Goal: Find contact information: Find contact information

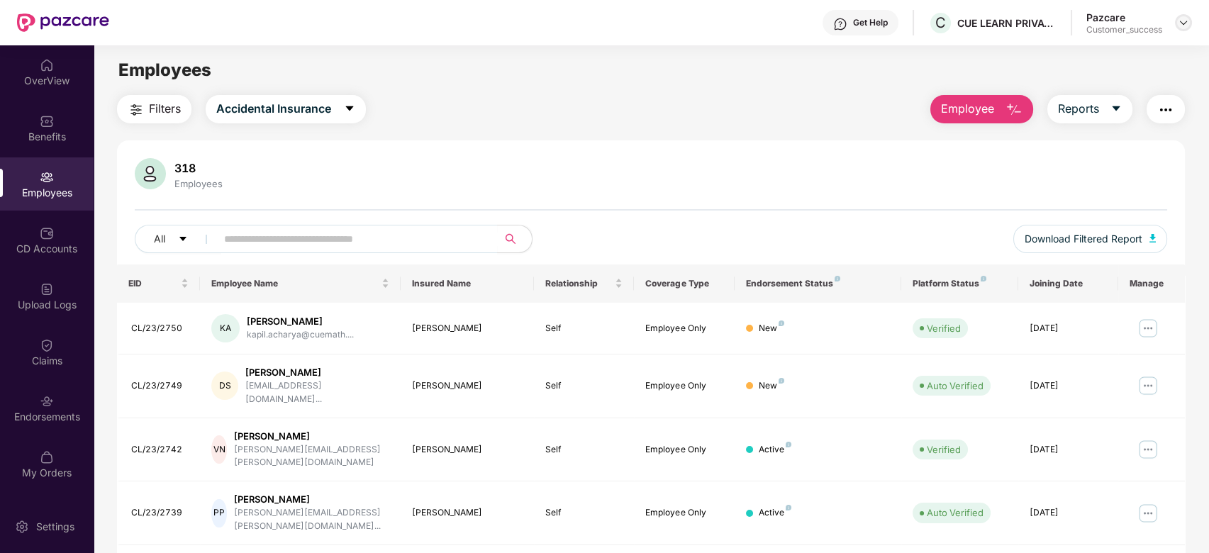
click at [1186, 22] on img at bounding box center [1183, 22] width 11 height 11
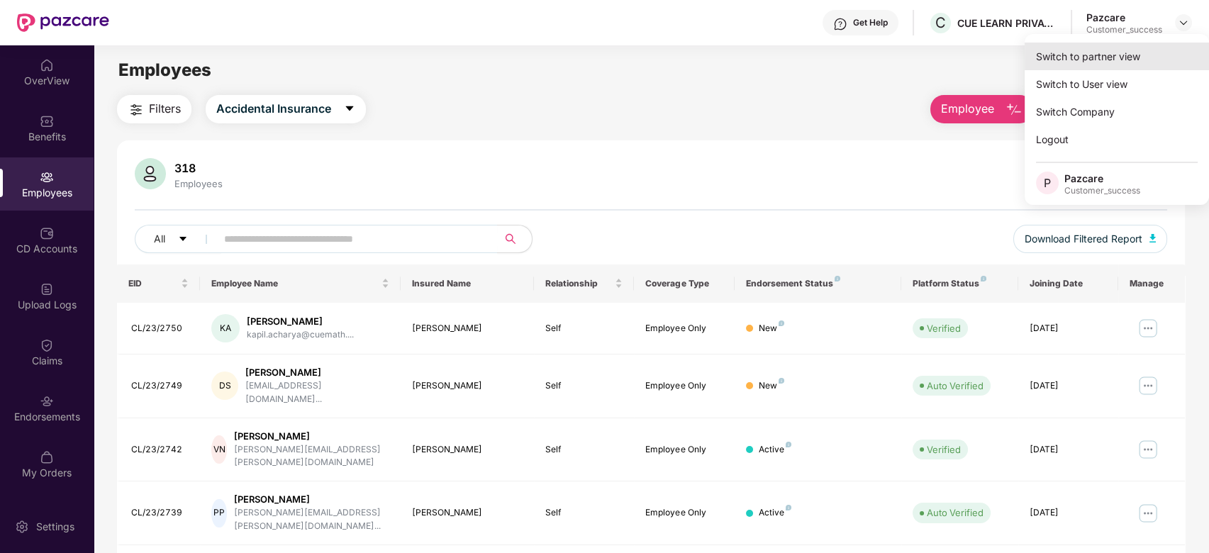
click at [1112, 54] on div "Switch to partner view" at bounding box center [1117, 57] width 184 height 28
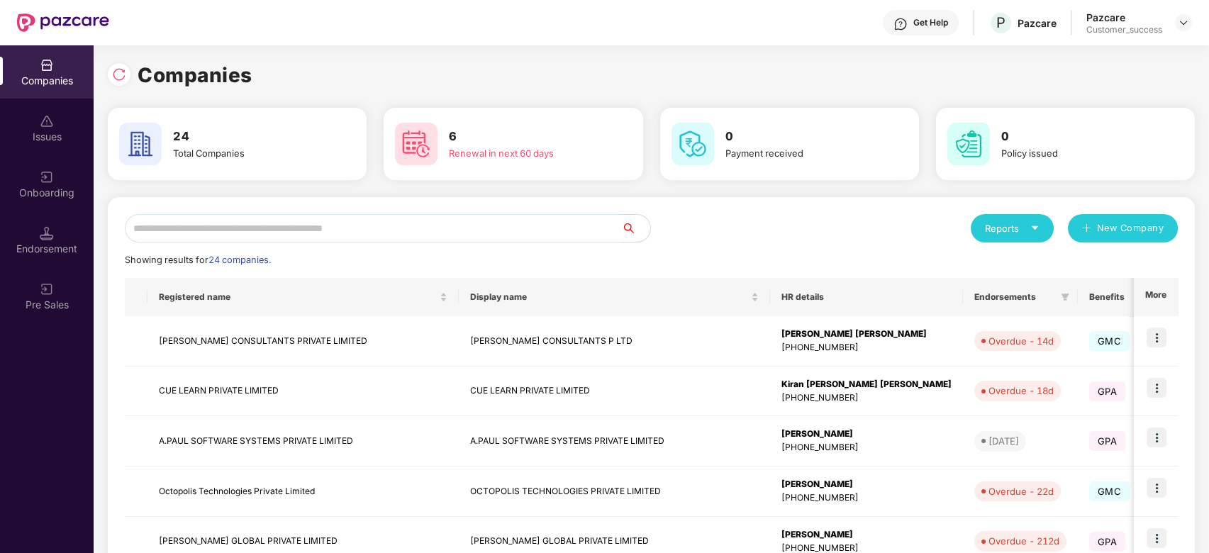
click at [382, 229] on input "text" at bounding box center [373, 228] width 497 height 28
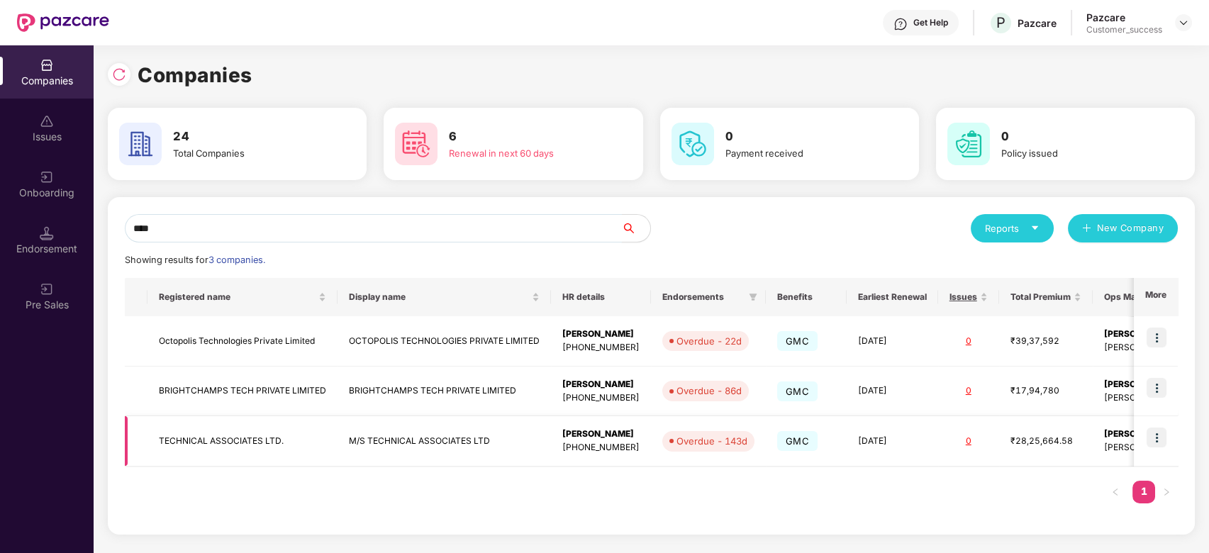
type input "****"
click at [1157, 436] on img at bounding box center [1157, 438] width 20 height 20
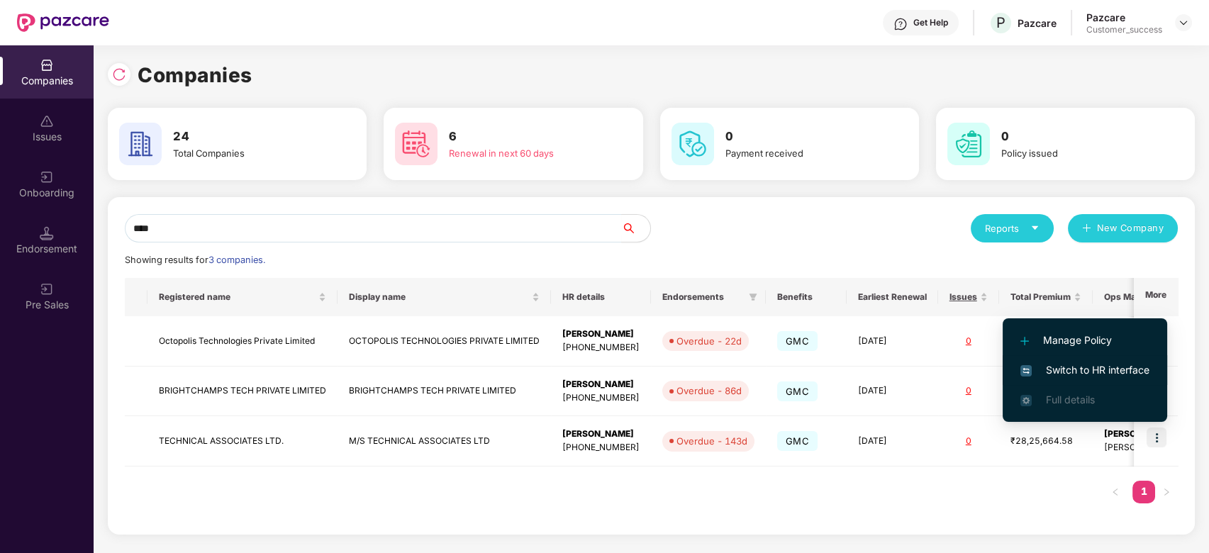
click at [1112, 377] on span "Switch to HR interface" at bounding box center [1084, 370] width 129 height 16
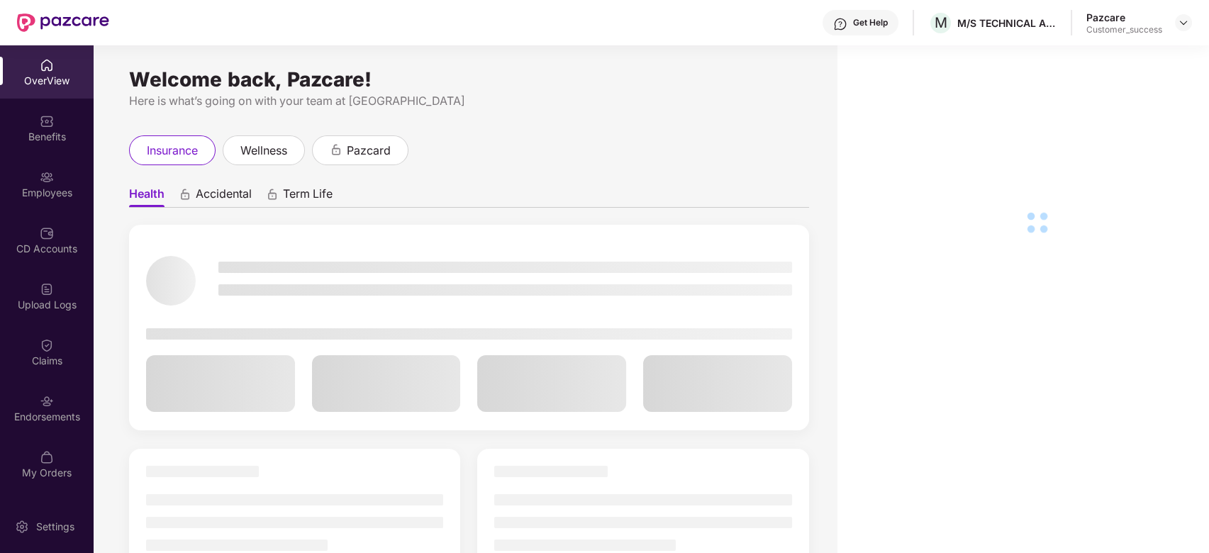
click at [40, 189] on div "Employees" at bounding box center [47, 193] width 94 height 14
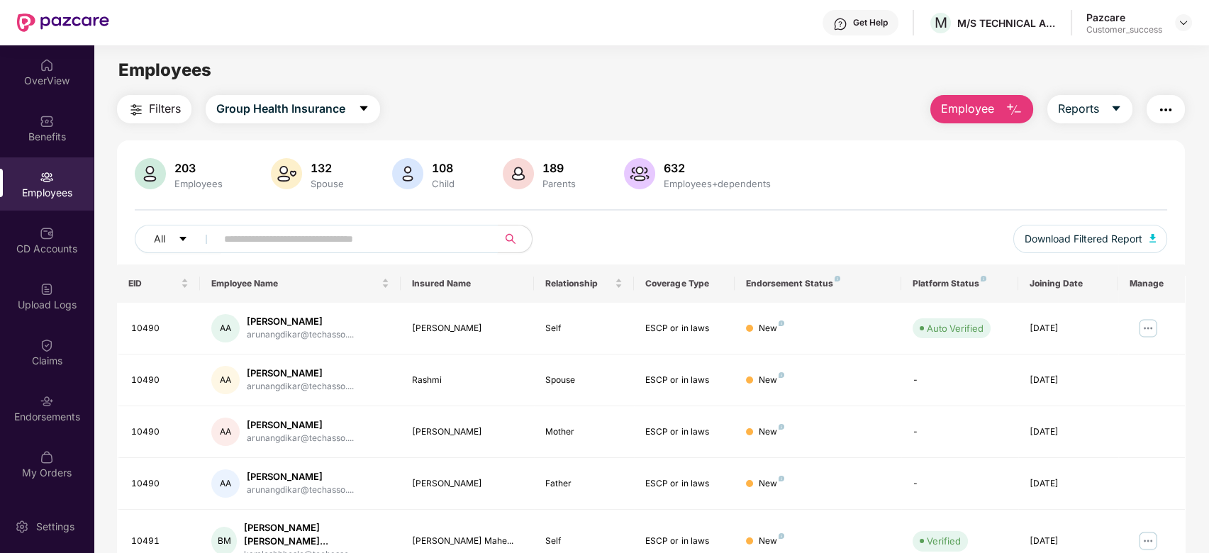
click at [363, 239] on input "text" at bounding box center [351, 238] width 255 height 21
paste input "*****"
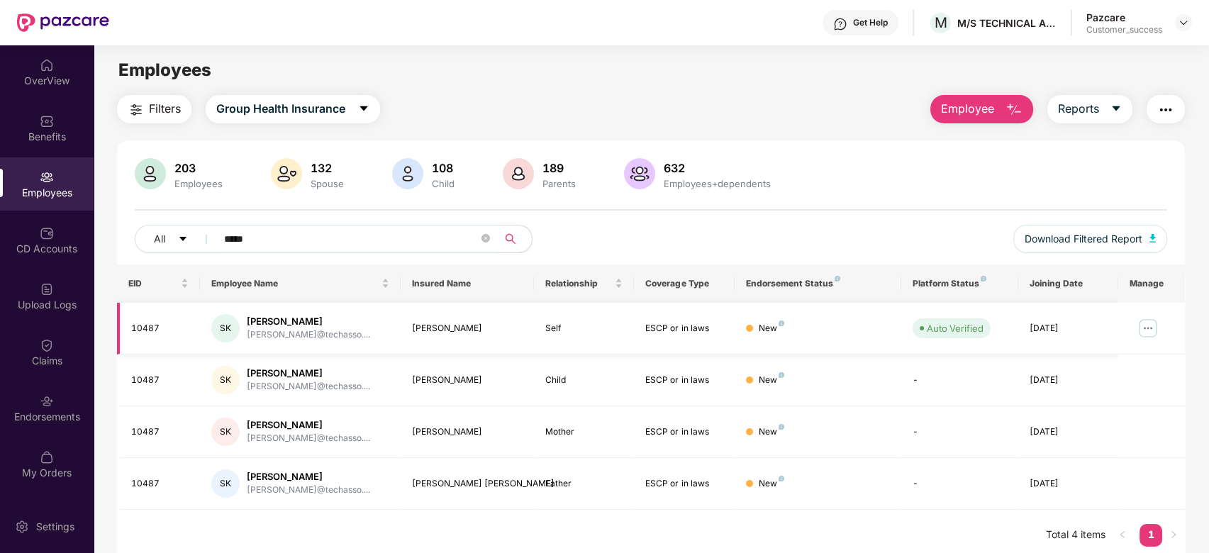
type input "*****"
click at [1152, 325] on img at bounding box center [1148, 328] width 23 height 23
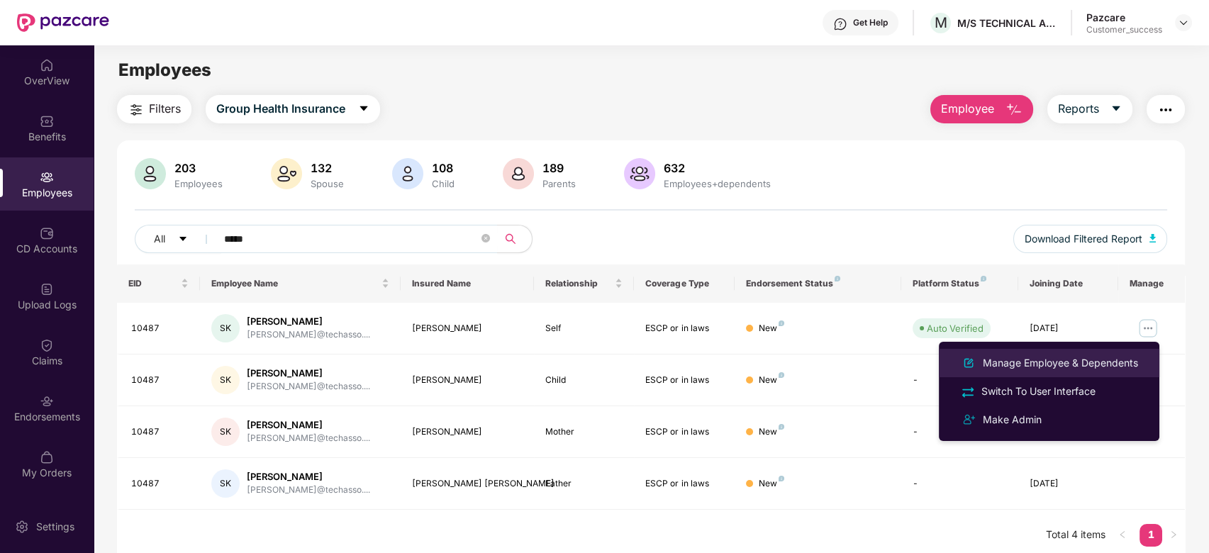
click at [1085, 361] on div "Manage Employee & Dependents" at bounding box center [1060, 363] width 161 height 16
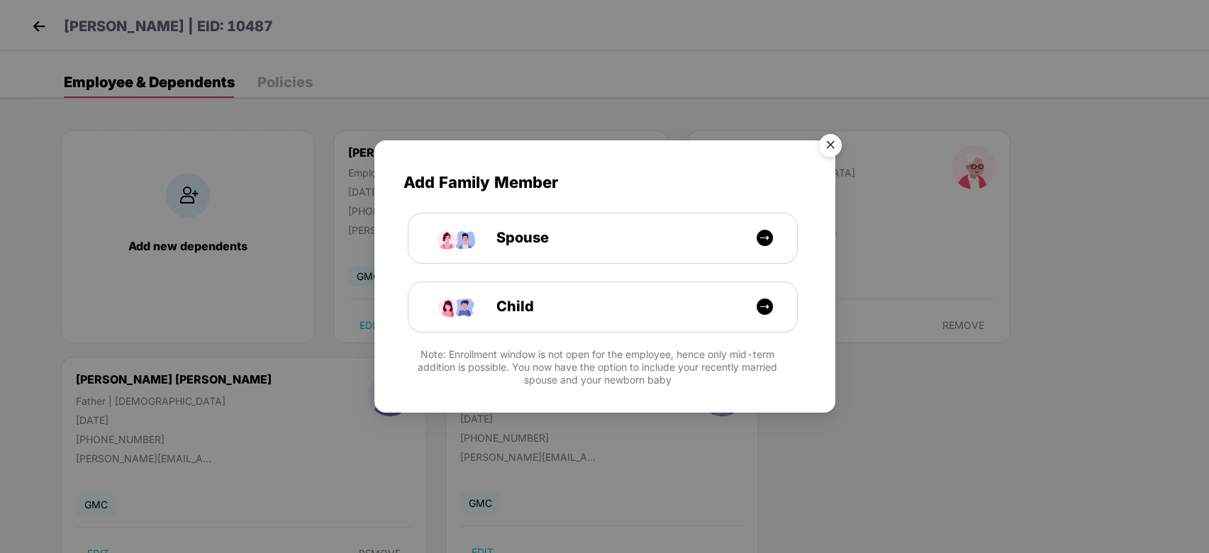
click at [832, 145] on img "Close" at bounding box center [831, 148] width 40 height 40
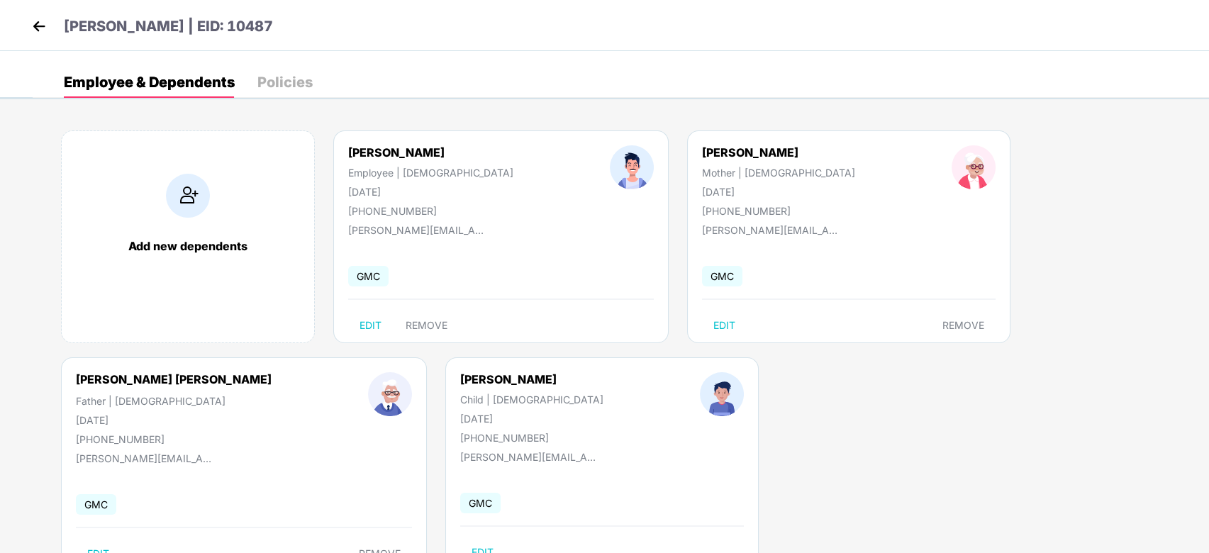
click at [41, 24] on img at bounding box center [38, 26] width 21 height 21
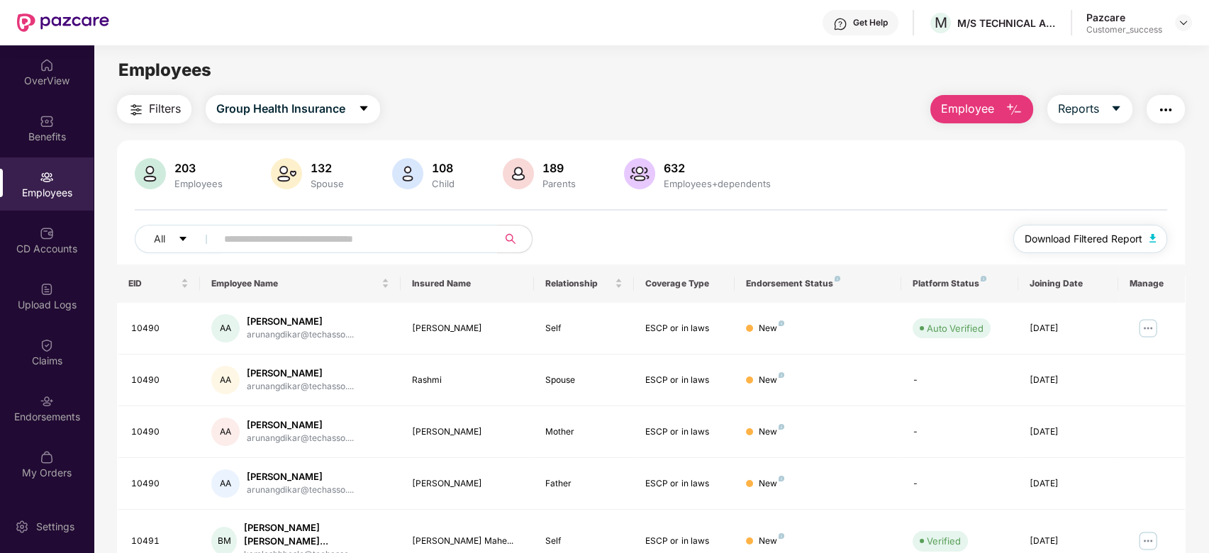
click at [1100, 231] on span "Download Filtered Report" at bounding box center [1084, 239] width 118 height 16
click at [259, 240] on input "text" at bounding box center [351, 238] width 255 height 21
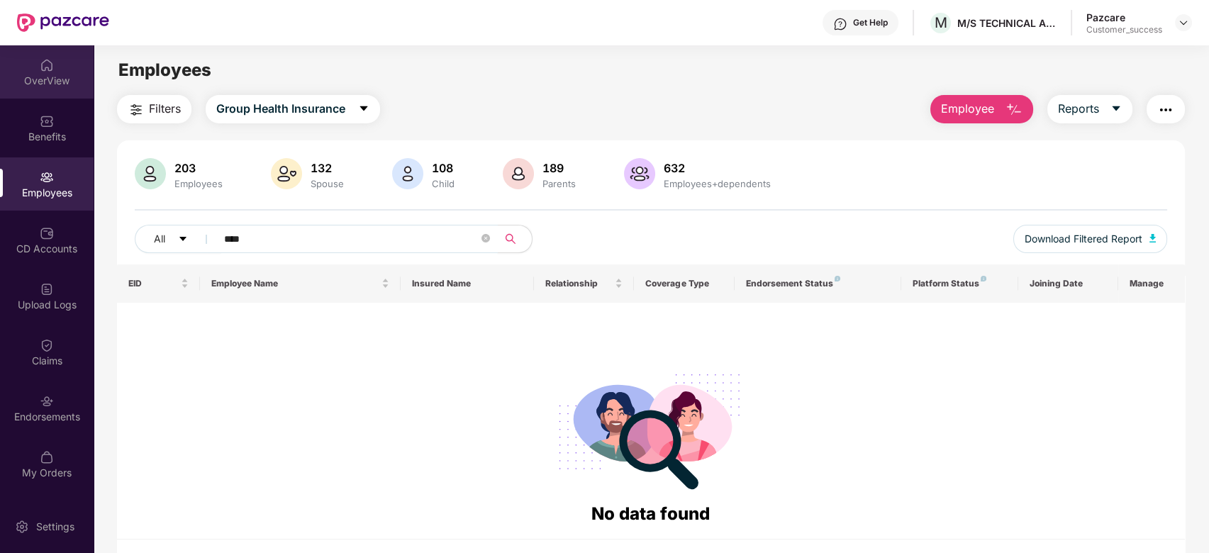
type input "****"
click at [35, 84] on div "OverView" at bounding box center [47, 81] width 94 height 14
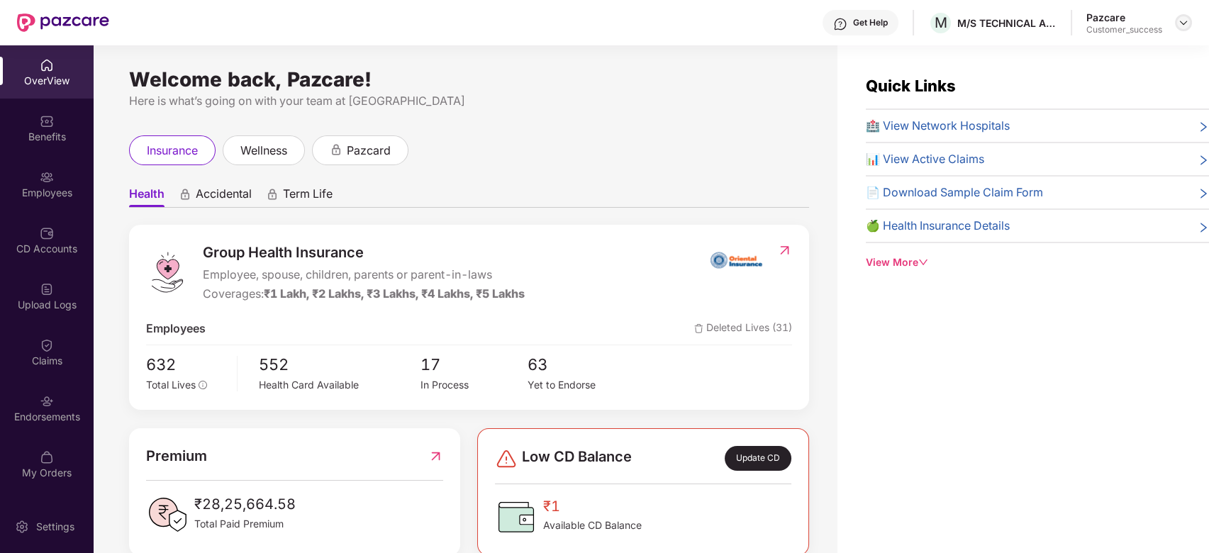
click at [1180, 30] on div at bounding box center [1183, 22] width 17 height 17
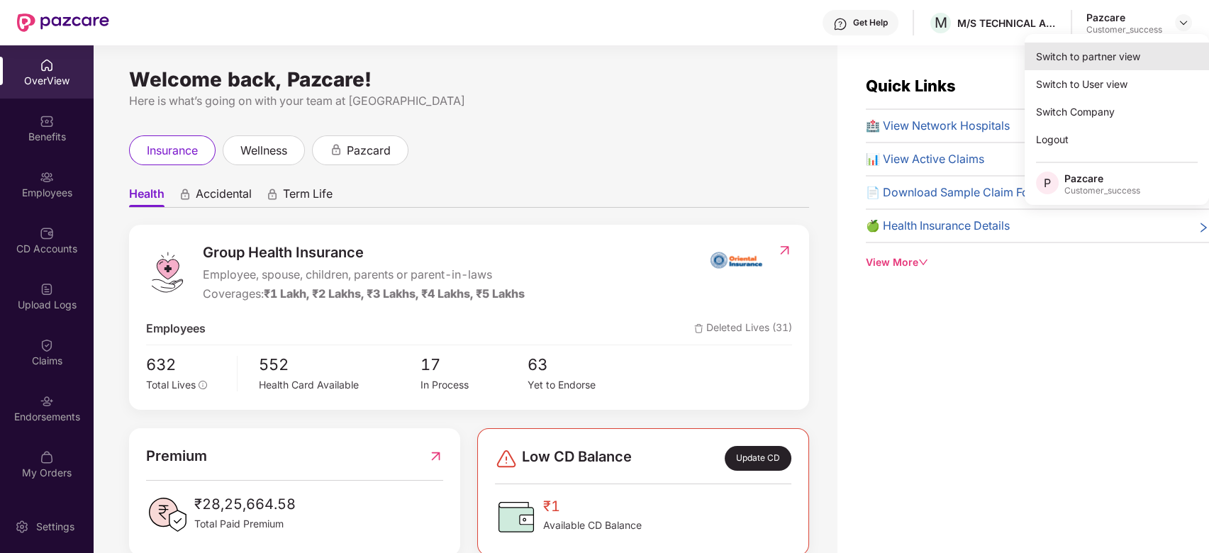
click at [1157, 60] on div "Switch to partner view" at bounding box center [1117, 57] width 184 height 28
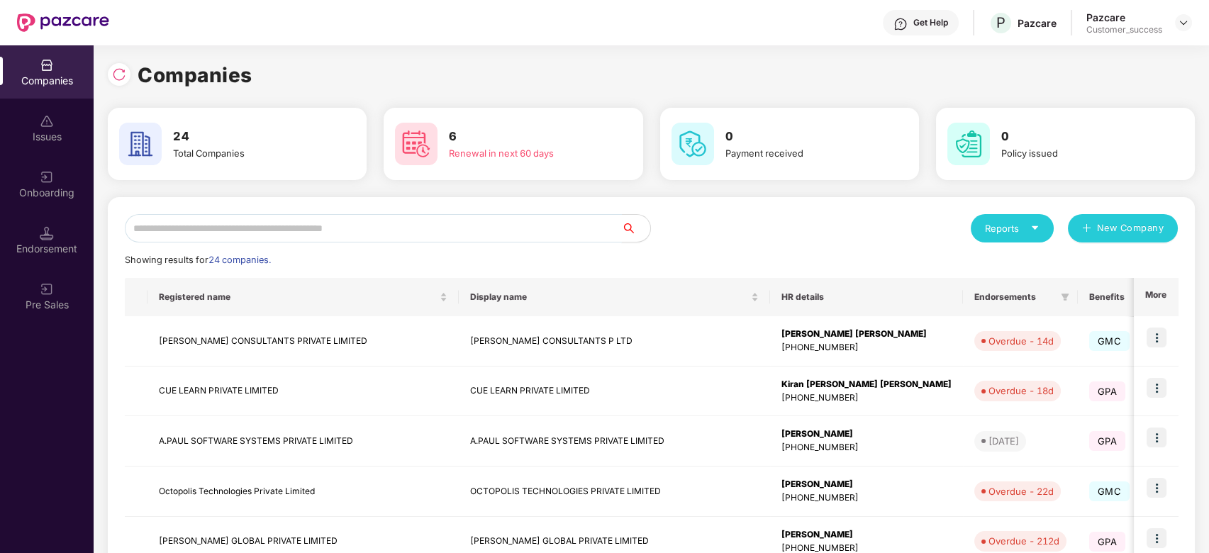
click at [283, 218] on input "text" at bounding box center [373, 228] width 497 height 28
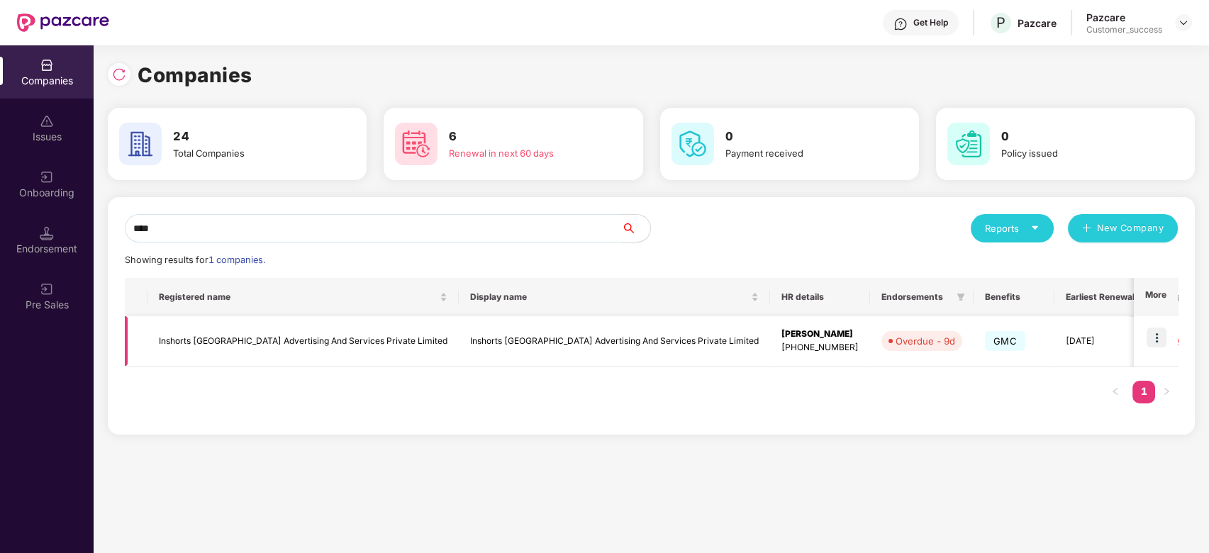
type input "****"
click at [1156, 333] on img at bounding box center [1157, 338] width 20 height 20
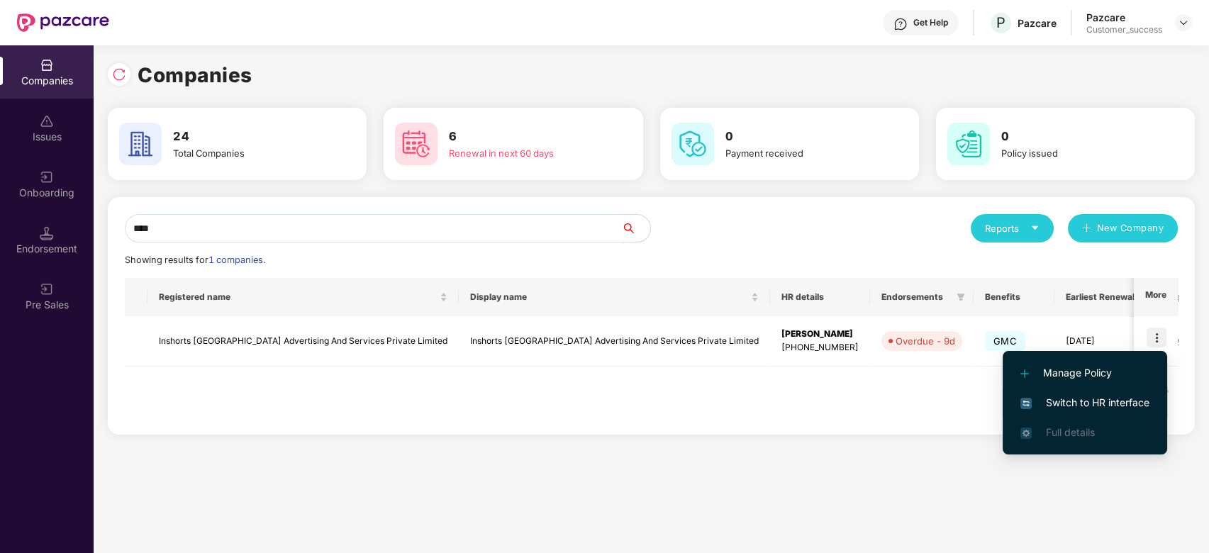
click at [1078, 395] on span "Switch to HR interface" at bounding box center [1084, 403] width 129 height 16
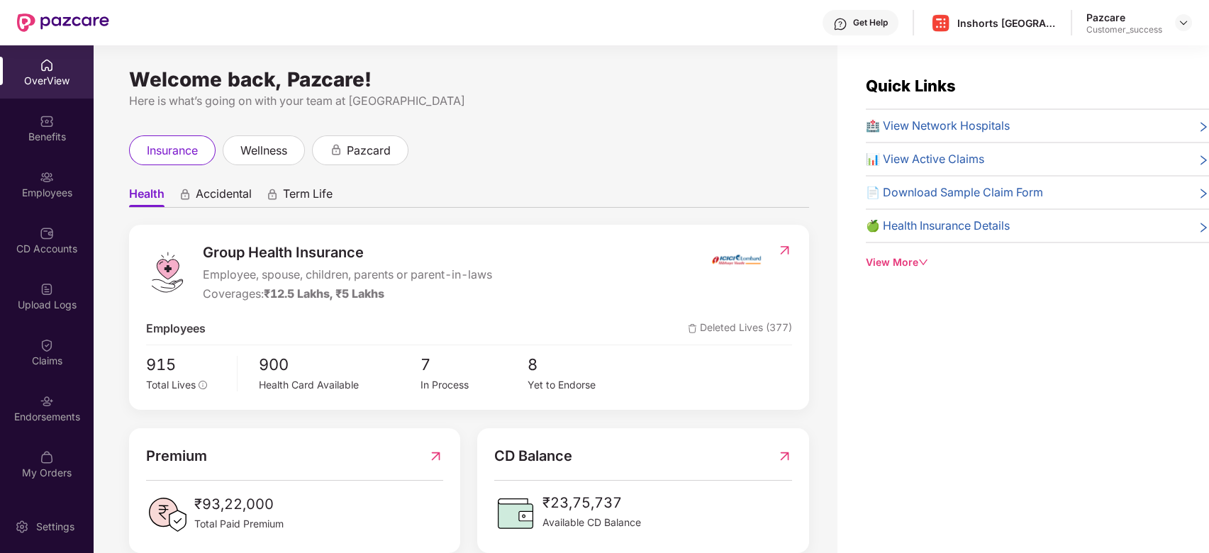
click at [57, 199] on div "Employees" at bounding box center [47, 193] width 94 height 14
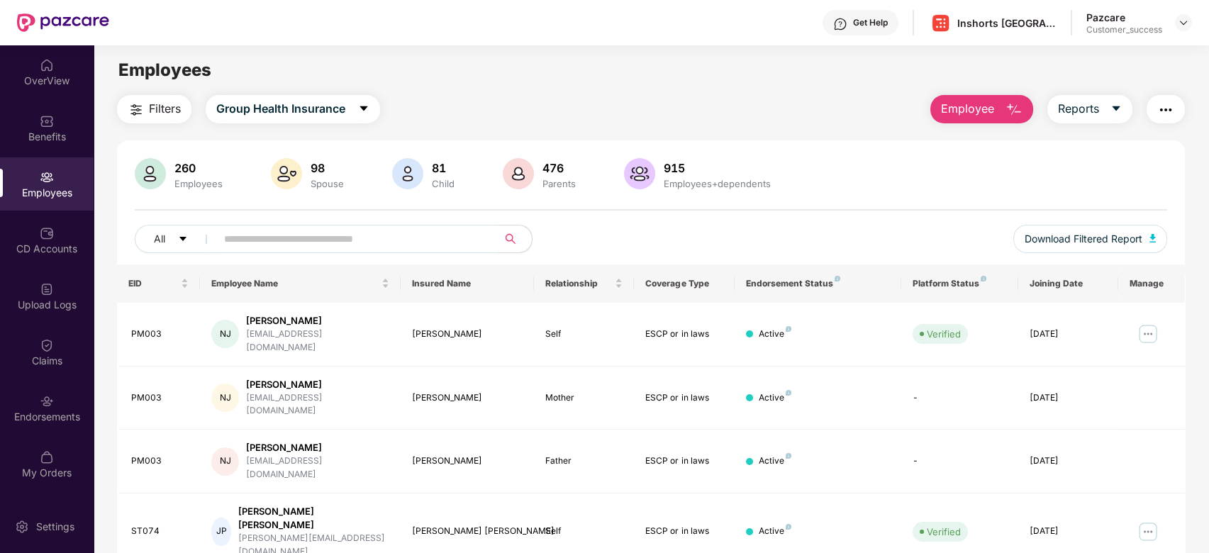
click at [334, 241] on input "text" at bounding box center [351, 238] width 255 height 21
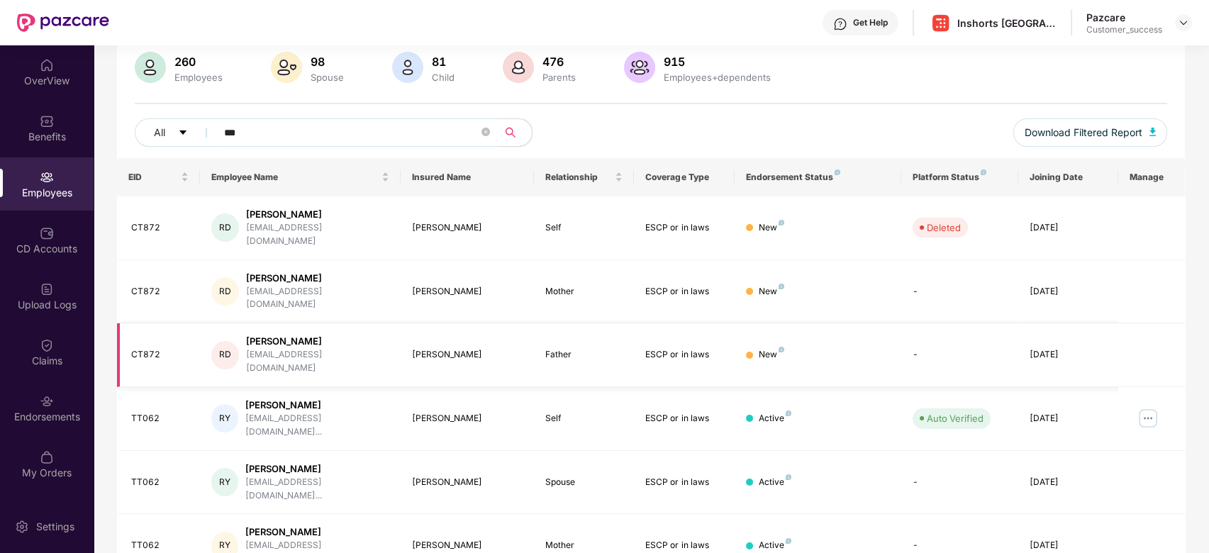
scroll to position [105, 0]
type input "*"
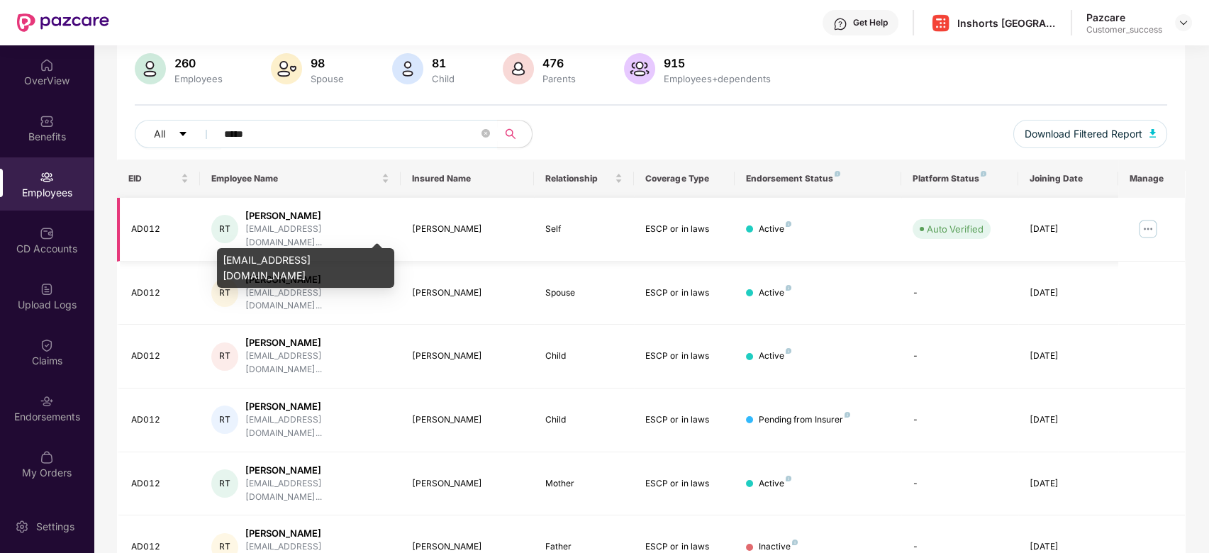
click at [349, 234] on div "[EMAIL_ADDRESS][DOMAIN_NAME]..." at bounding box center [317, 236] width 144 height 27
drag, startPoint x: 322, startPoint y: 258, endPoint x: 228, endPoint y: 269, distance: 95.0
click at [228, 269] on div "[EMAIL_ADDRESS][DOMAIN_NAME]" at bounding box center [305, 268] width 177 height 40
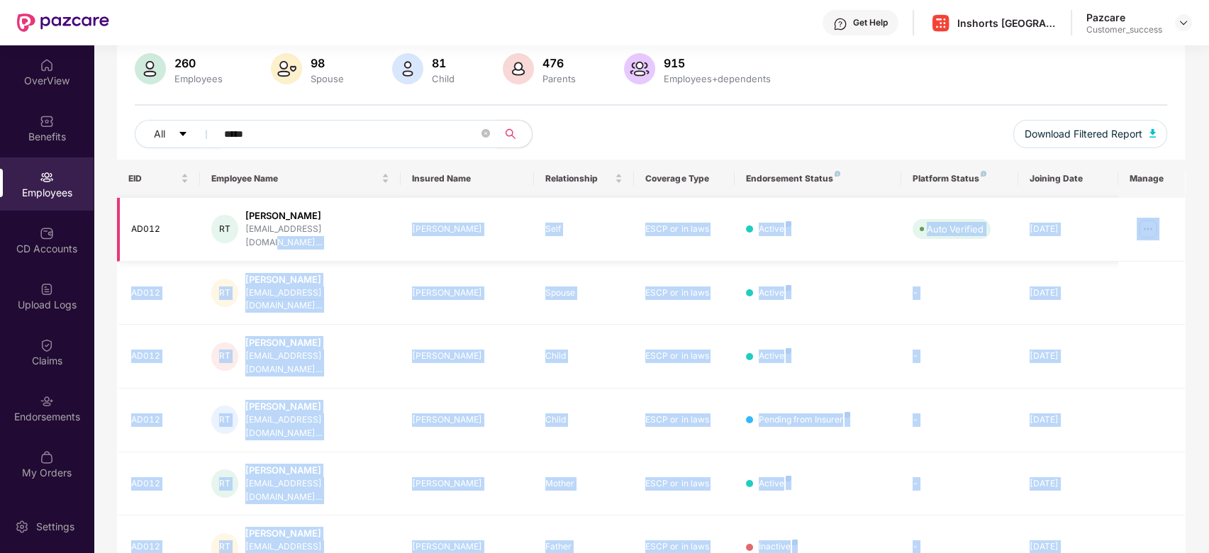
drag, startPoint x: 221, startPoint y: 262, endPoint x: 345, endPoint y: 243, distance: 125.6
click at [345, 243] on body "Get Help Inshorts [GEOGRAPHIC_DATA] Advertising And Services Private Limited Pa…" at bounding box center [604, 276] width 1209 height 553
click at [371, 228] on div "RT [PERSON_NAME] [EMAIL_ADDRESS][DOMAIN_NAME]..." at bounding box center [299, 229] width 177 height 40
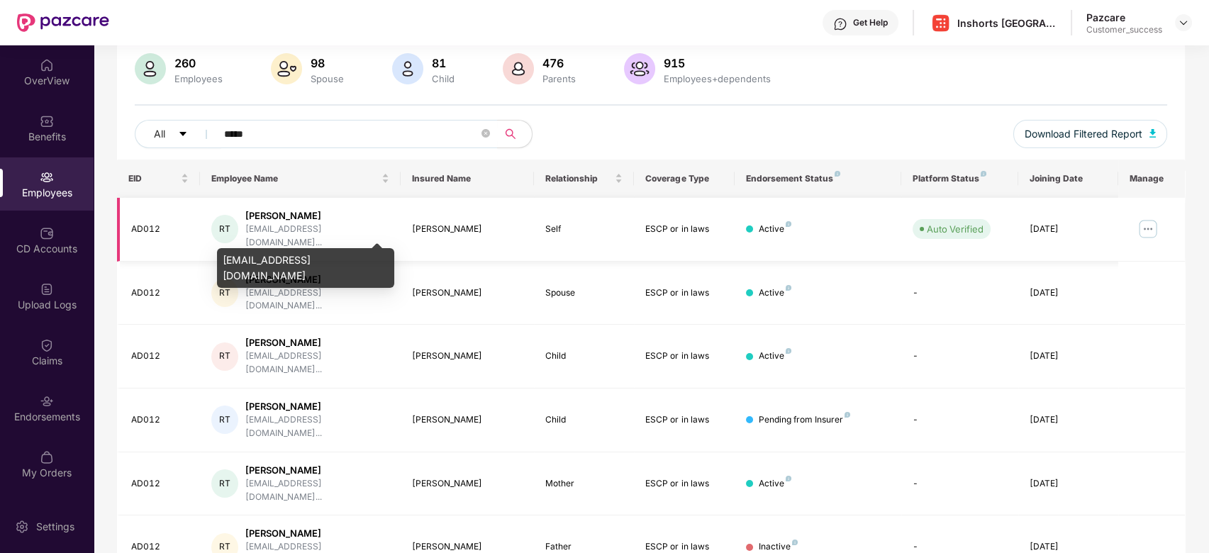
click at [328, 234] on div "[EMAIL_ADDRESS][DOMAIN_NAME]..." at bounding box center [317, 236] width 144 height 27
copy div "[EMAIL_ADDRESS][DOMAIN_NAME]"
drag, startPoint x: 347, startPoint y: 262, endPoint x: 221, endPoint y: 265, distance: 125.5
click at [221, 265] on div "[EMAIL_ADDRESS][DOMAIN_NAME]" at bounding box center [305, 268] width 177 height 40
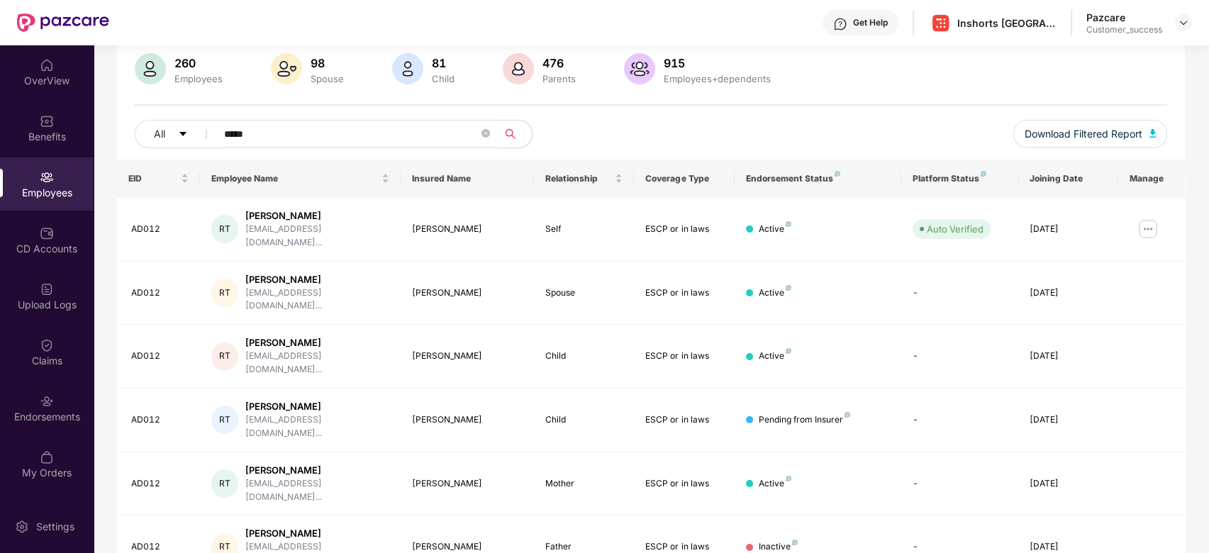
click at [347, 133] on input "*****" at bounding box center [351, 133] width 255 height 21
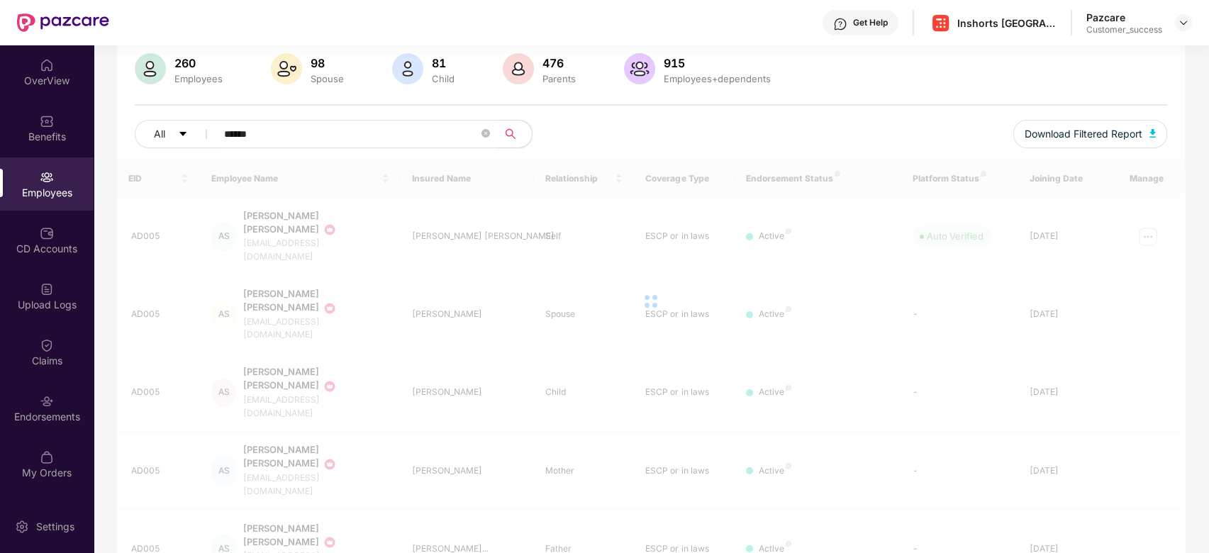
scroll to position [58, 0]
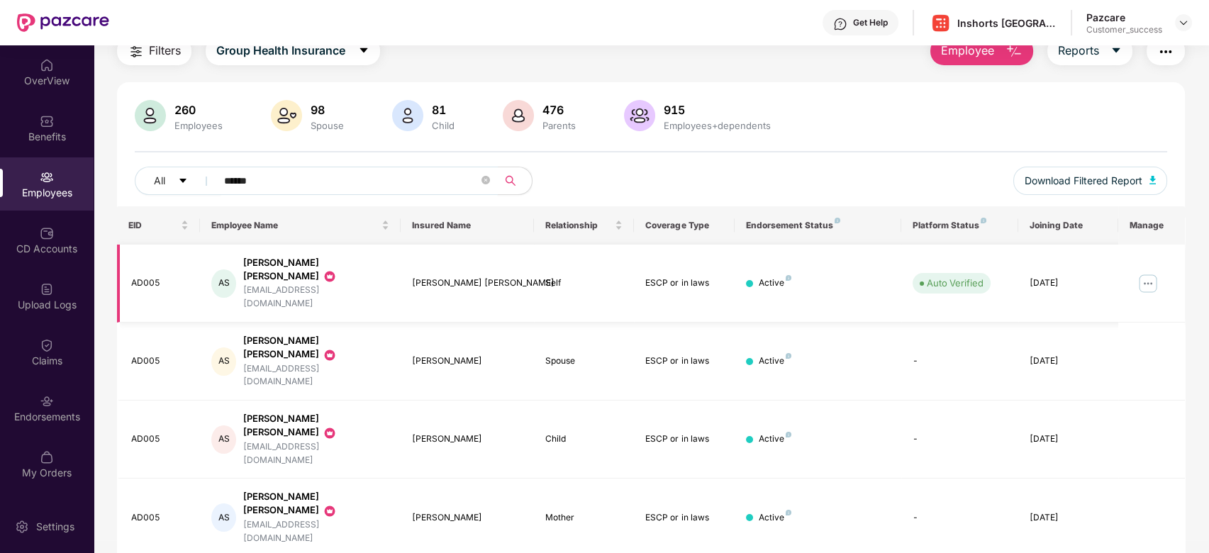
type input "******"
click at [310, 284] on div "[EMAIL_ADDRESS][DOMAIN_NAME]" at bounding box center [316, 297] width 146 height 27
click at [301, 284] on div "[EMAIL_ADDRESS][DOMAIN_NAME]" at bounding box center [316, 297] width 146 height 27
click at [313, 284] on div "[EMAIL_ADDRESS][DOMAIN_NAME]" at bounding box center [316, 297] width 146 height 27
copy div "[EMAIL_ADDRESS][DOMAIN_NAME]"
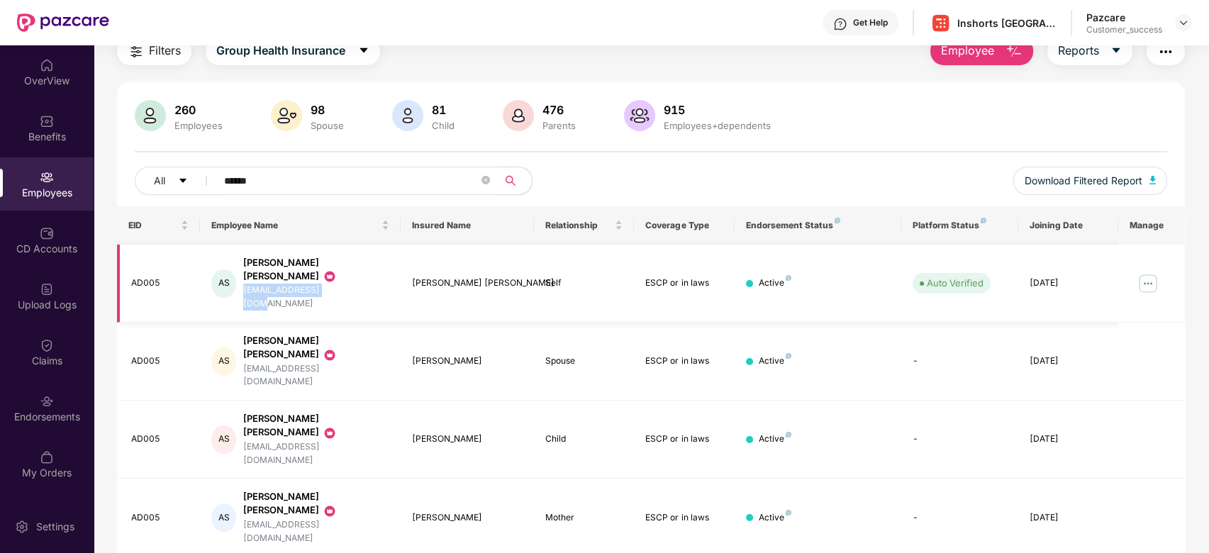
drag, startPoint x: 247, startPoint y: 275, endPoint x: 337, endPoint y: 272, distance: 89.4
click at [337, 284] on div "[EMAIL_ADDRESS][DOMAIN_NAME]" at bounding box center [316, 297] width 146 height 27
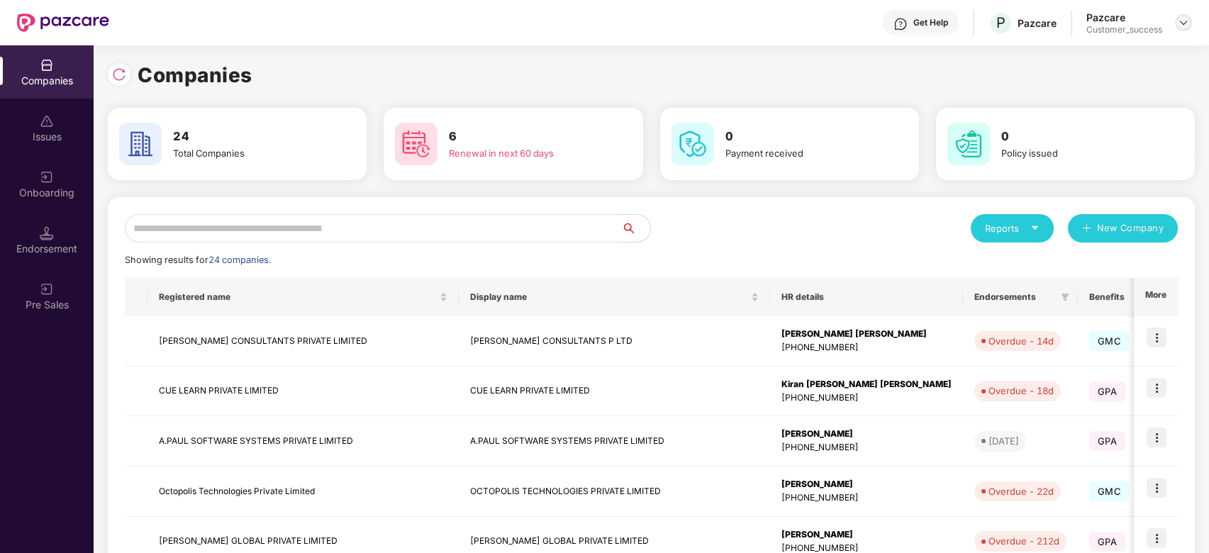
click at [1181, 21] on img at bounding box center [1183, 22] width 11 height 11
